Goal: Task Accomplishment & Management: Complete application form

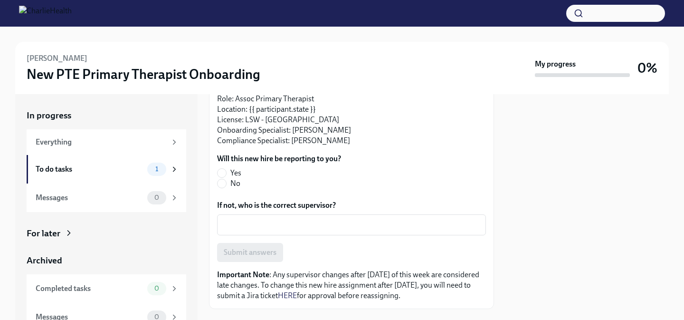
scroll to position [114, 0]
click at [219, 170] on input "Yes" at bounding box center [221, 172] width 9 height 9
radio input "true"
click at [253, 257] on button "Submit answers" at bounding box center [250, 251] width 66 height 19
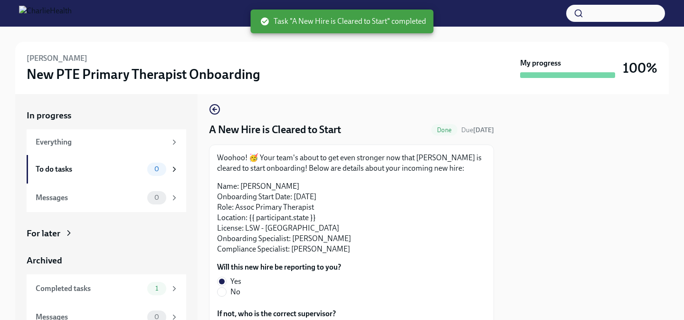
scroll to position [0, 0]
